Goal: Task Accomplishment & Management: Use online tool/utility

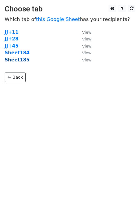
click at [20, 60] on strong "Sheet185" at bounding box center [17, 60] width 25 height 6
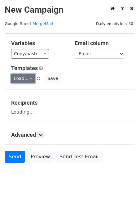
click at [25, 79] on link "Load..." at bounding box center [23, 79] width 24 height 10
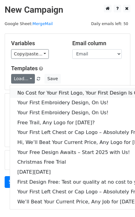
drag, startPoint x: 31, startPoint y: 91, endPoint x: 20, endPoint y: 92, distance: 10.5
click at [31, 91] on link "No Cost for Your First Logo, Your First Design Is On Us!" at bounding box center [84, 93] width 149 height 10
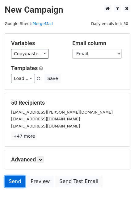
click at [18, 186] on link "Send" at bounding box center [15, 182] width 20 height 12
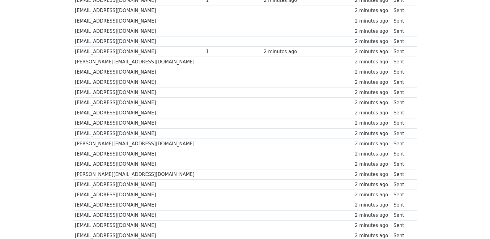
scroll to position [430, 0]
